Goal: Information Seeking & Learning: Understand process/instructions

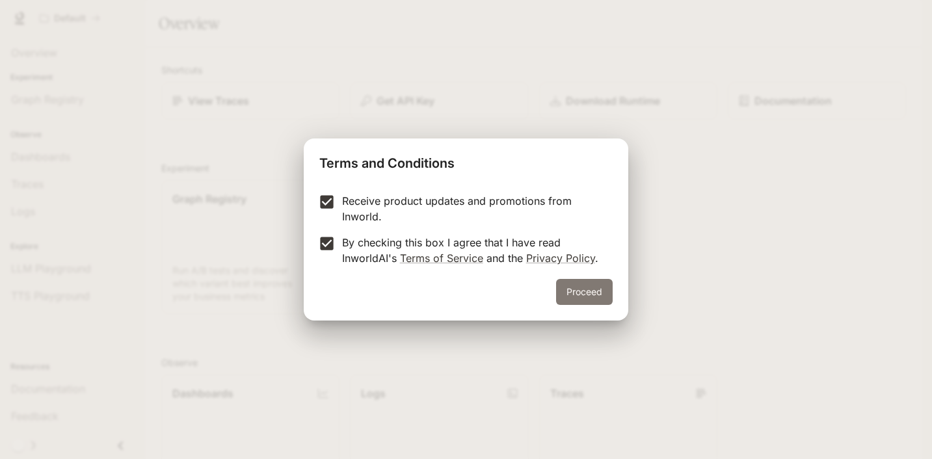
click at [593, 293] on button "Proceed" at bounding box center [584, 292] width 57 height 26
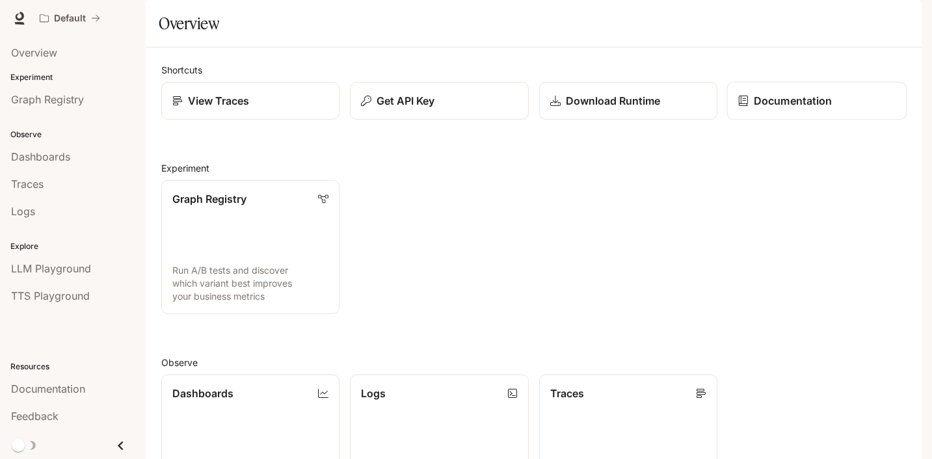
click at [765, 109] on p "Documentation" at bounding box center [793, 101] width 78 height 16
